Goal: Transaction & Acquisition: Purchase product/service

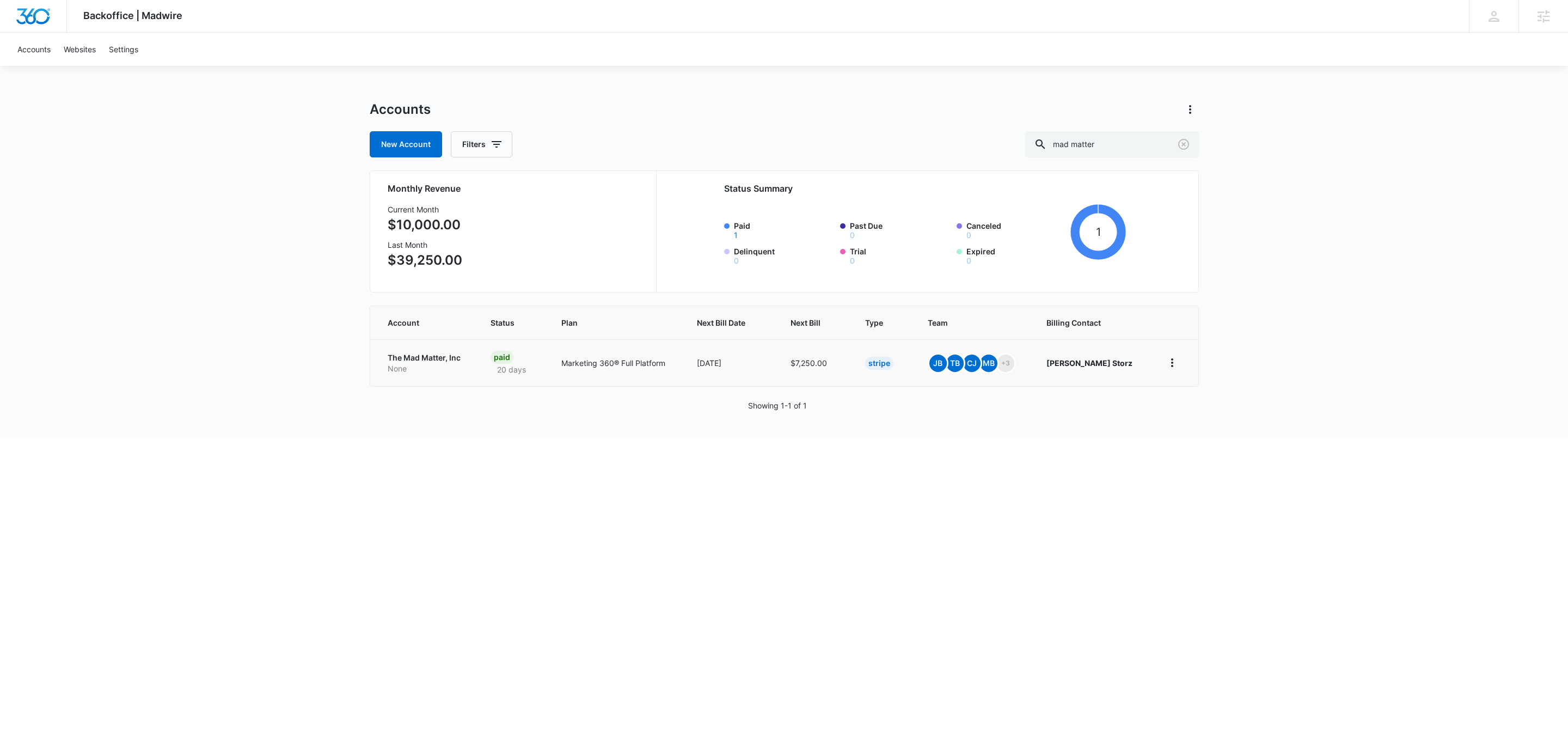
click at [423, 365] on p "None" at bounding box center [426, 368] width 77 height 11
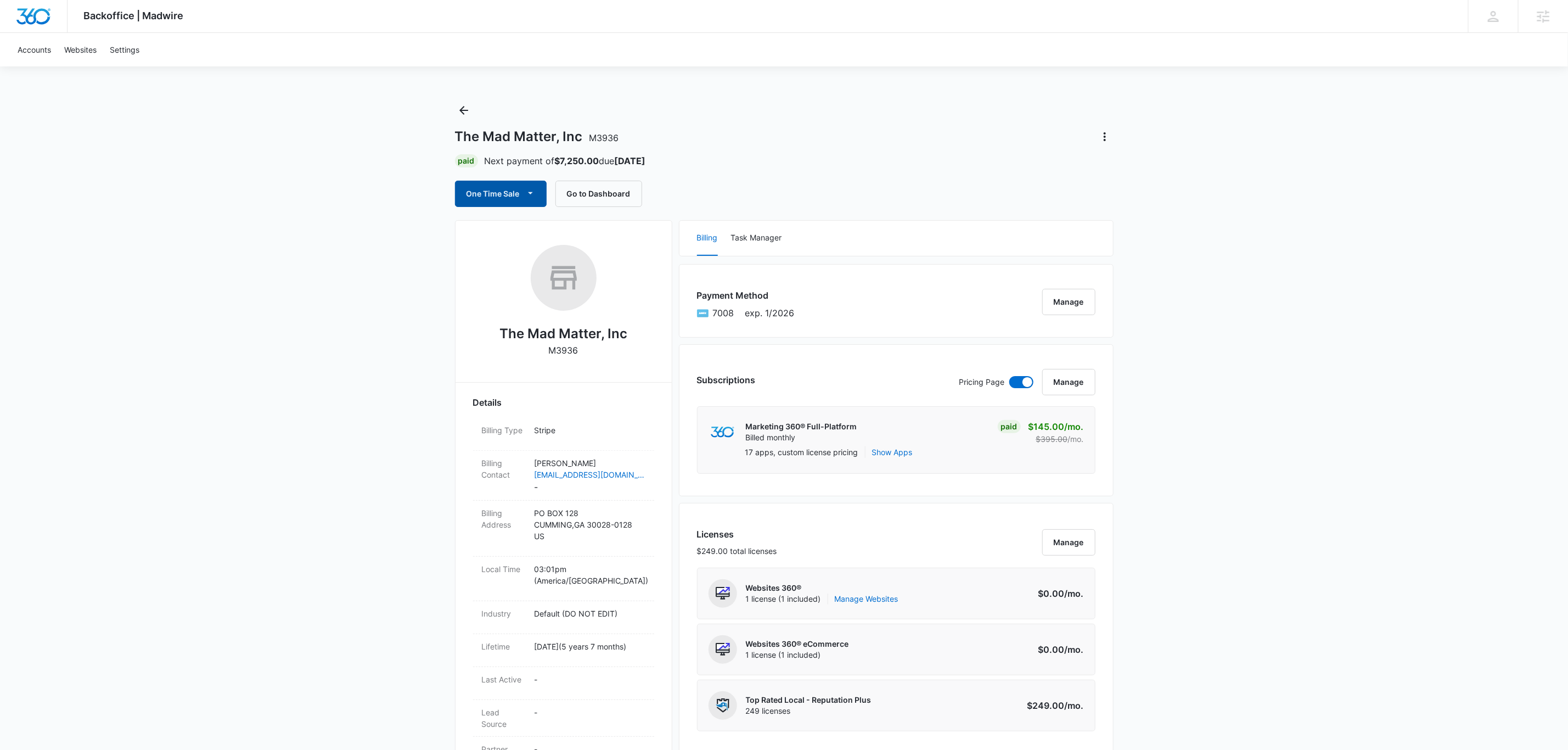
click at [475, 191] on button "One Time Sale" at bounding box center [500, 194] width 91 height 26
click at [533, 229] on div "Run One-Time Payment" at bounding box center [533, 231] width 127 height 11
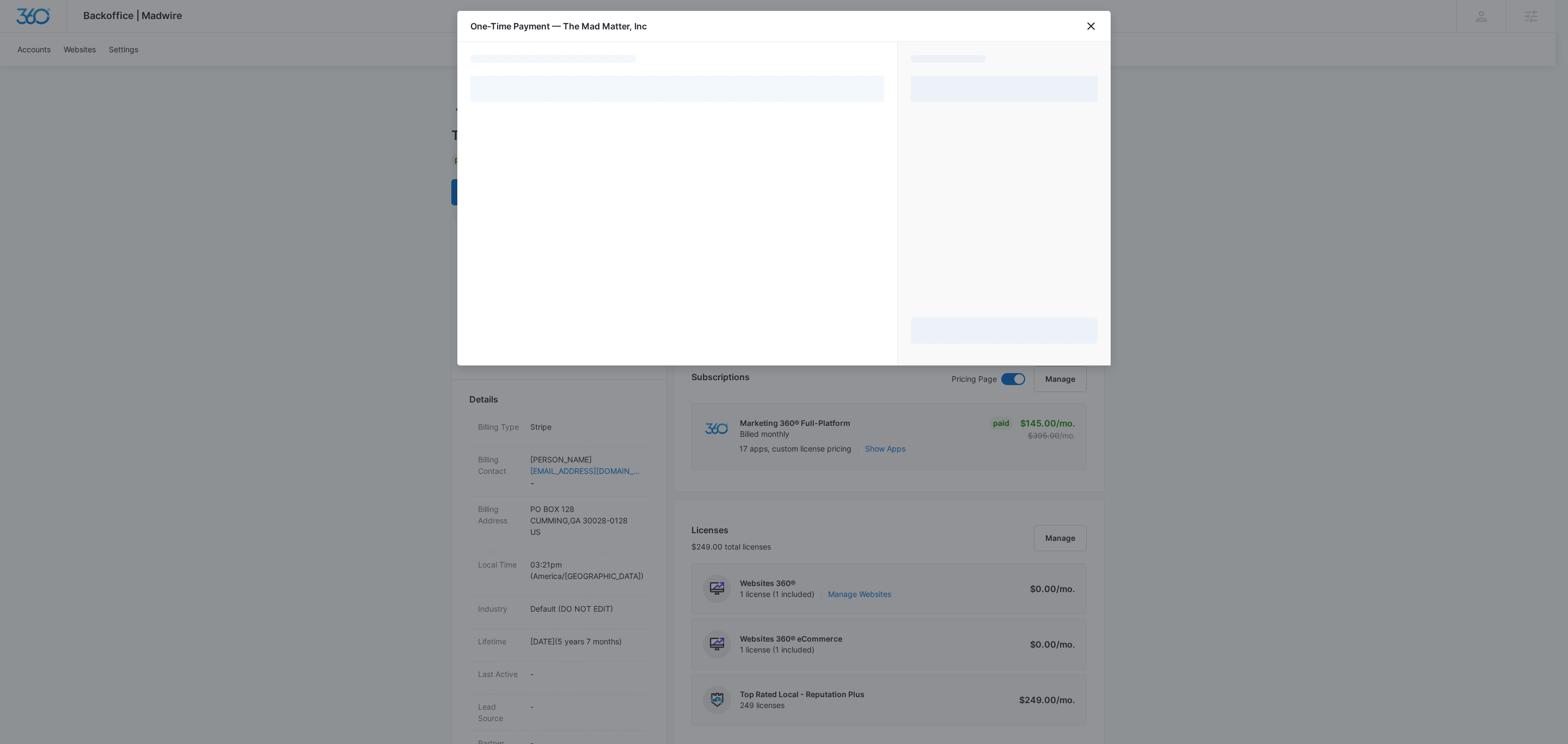
select select "pm_1MqfwLA4n8RTgNjUfzh4W56V"
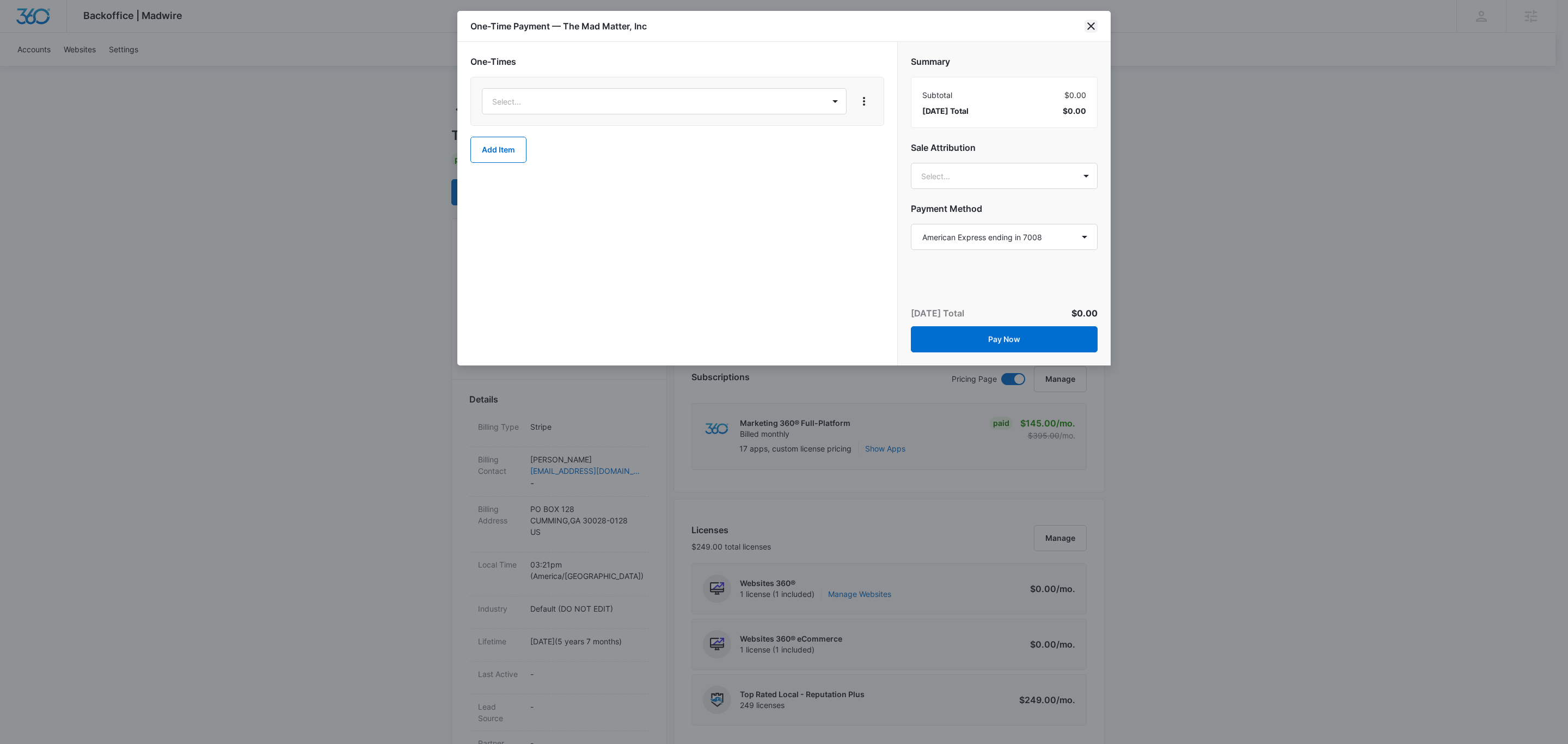
click at [1090, 26] on icon "close" at bounding box center [1091, 26] width 13 height 13
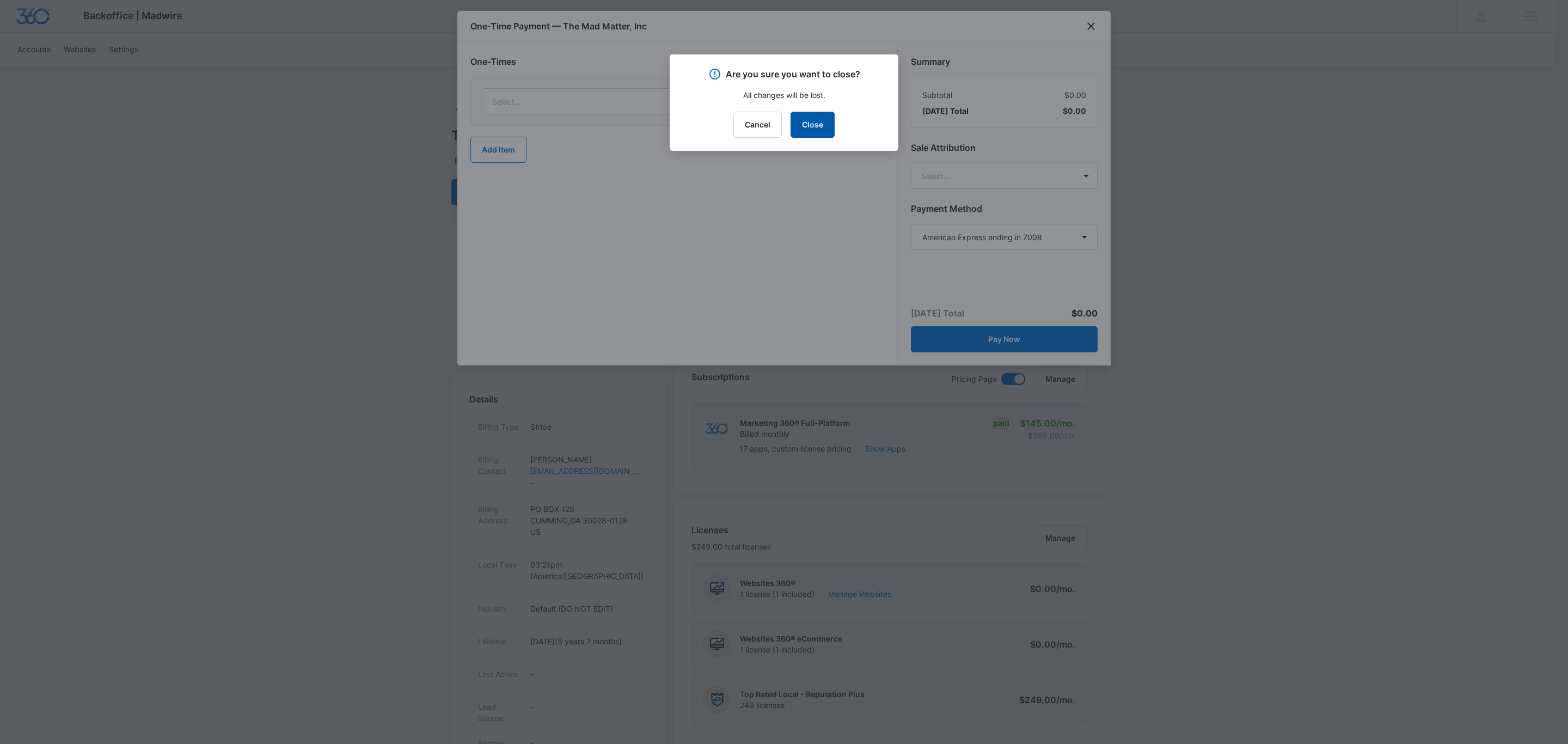
click at [800, 124] on button "Close" at bounding box center [812, 124] width 44 height 26
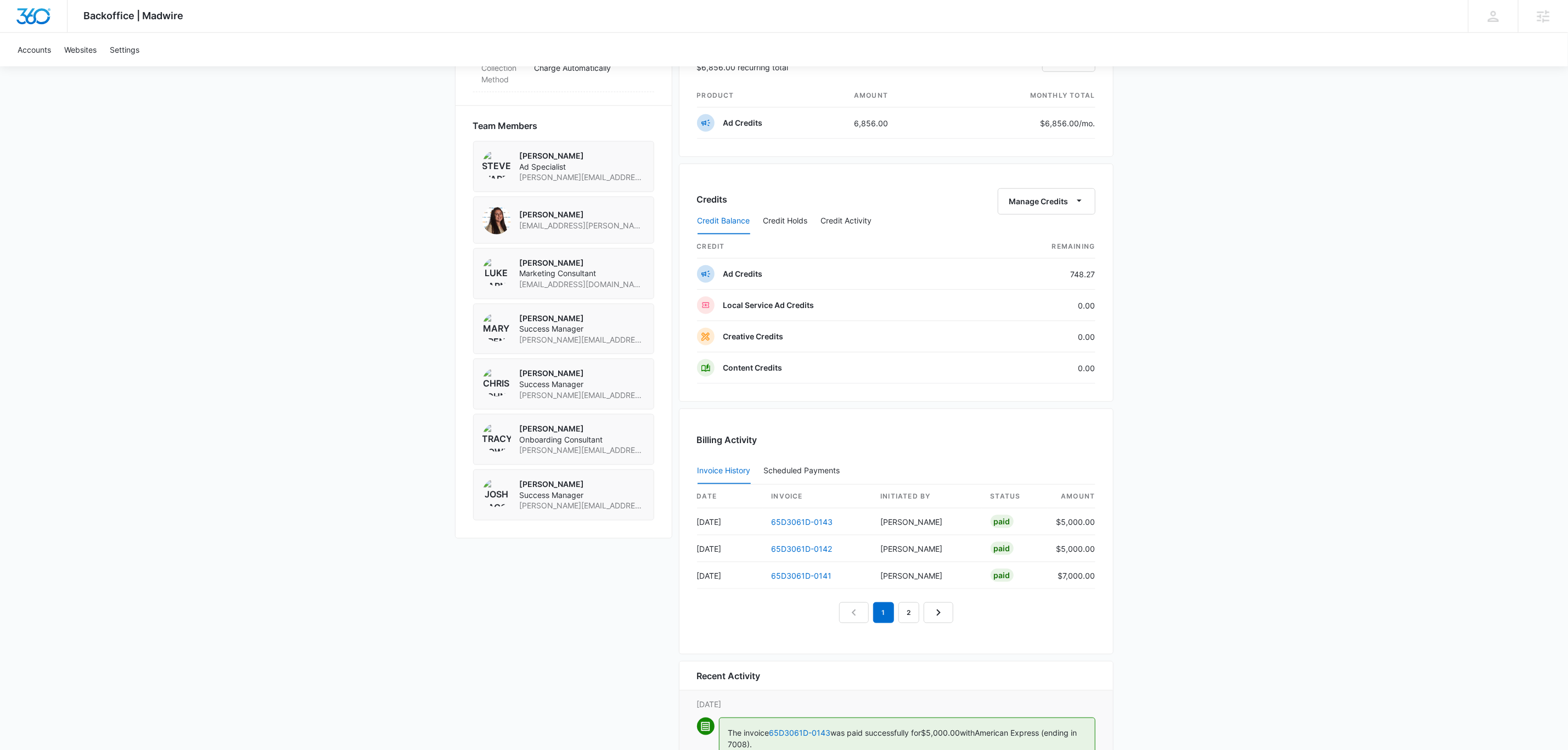
scroll to position [893, 0]
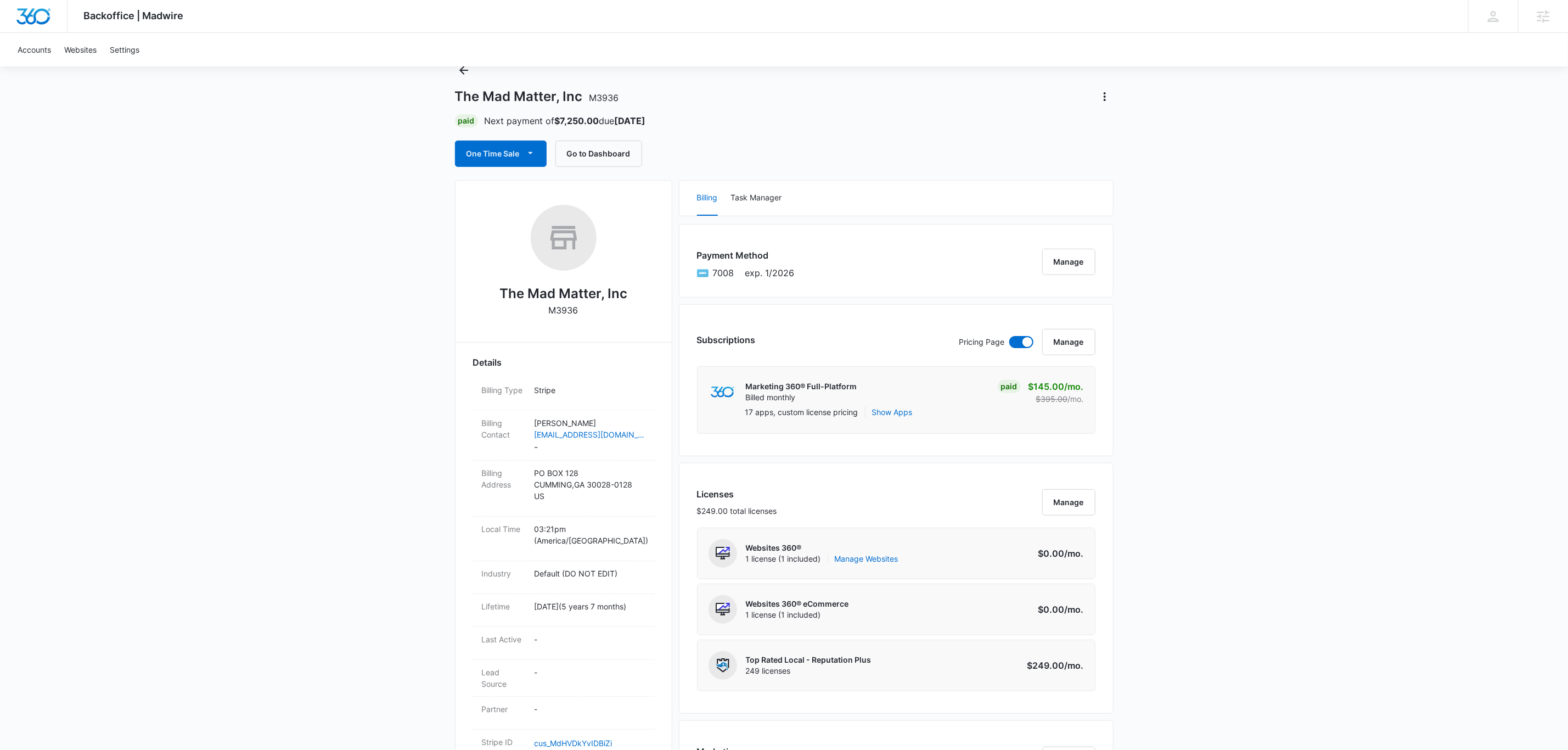
scroll to position [0, 0]
